Goal: Transaction & Acquisition: Purchase product/service

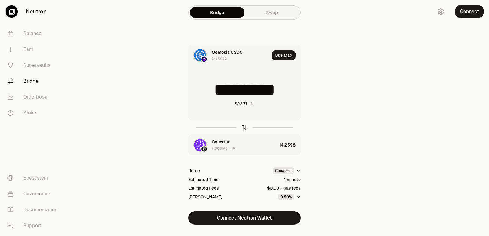
click at [243, 127] on icon "button" at bounding box center [244, 127] width 7 height 7
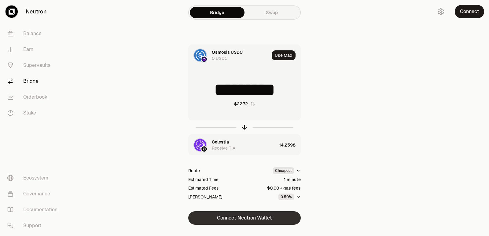
click at [242, 214] on button "Connect Neutron Wallet" at bounding box center [244, 217] width 112 height 13
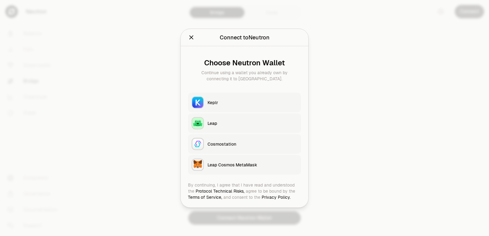
click at [236, 110] on button "Keplr" at bounding box center [244, 103] width 113 height 20
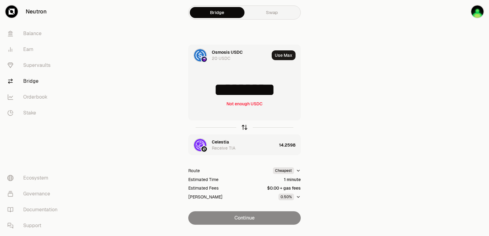
click at [244, 126] on icon "button" at bounding box center [244, 127] width 7 height 7
type input "*********"
click at [429, 108] on div at bounding box center [454, 124] width 68 height 249
